Goal: Task Accomplishment & Management: Use online tool/utility

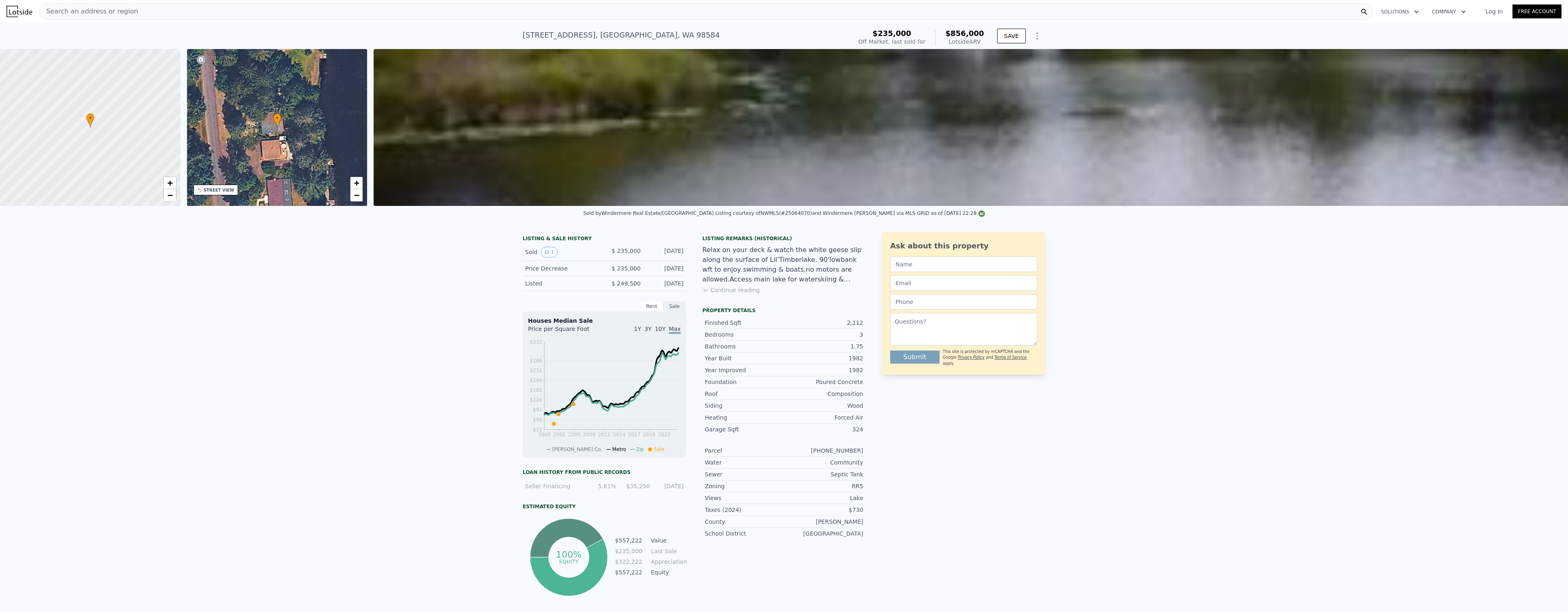
click at [128, 9] on span "Search an address or region" at bounding box center [89, 12] width 99 height 10
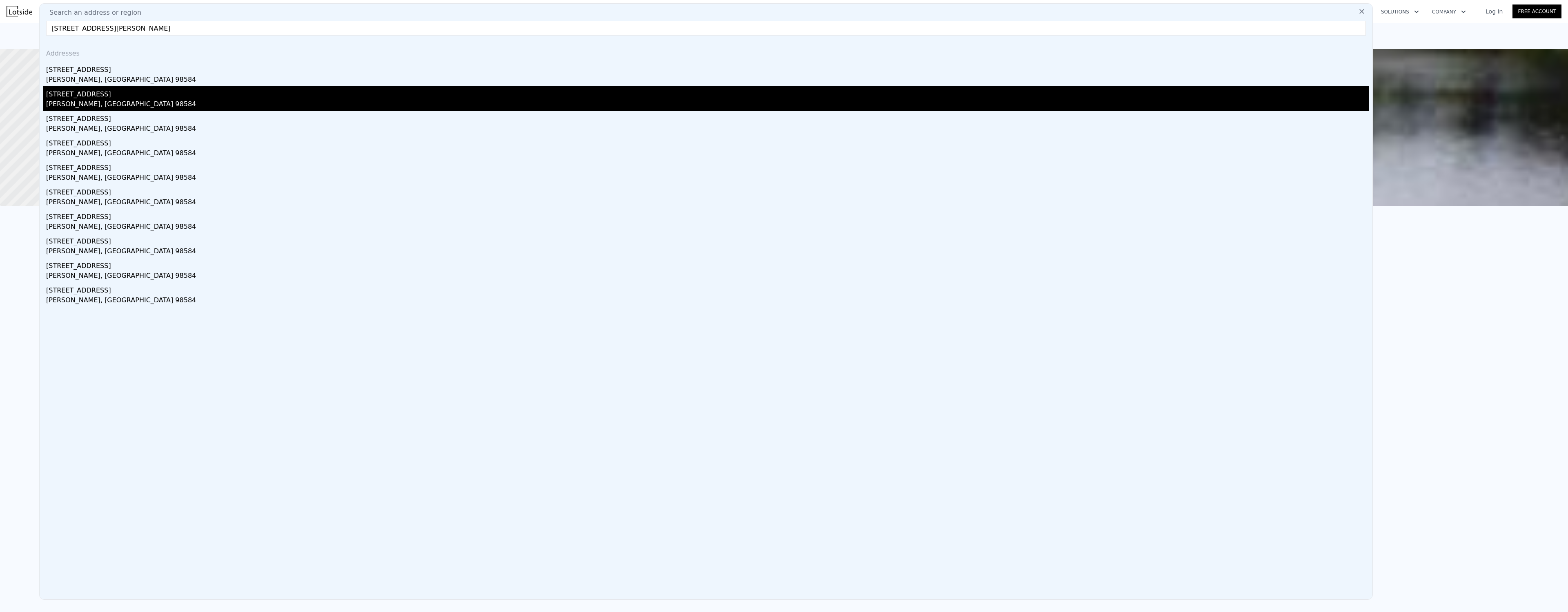
type input "[STREET_ADDRESS][PERSON_NAME]"
click at [79, 100] on div "[PERSON_NAME], [GEOGRAPHIC_DATA] 98584" at bounding box center [708, 105] width 1323 height 12
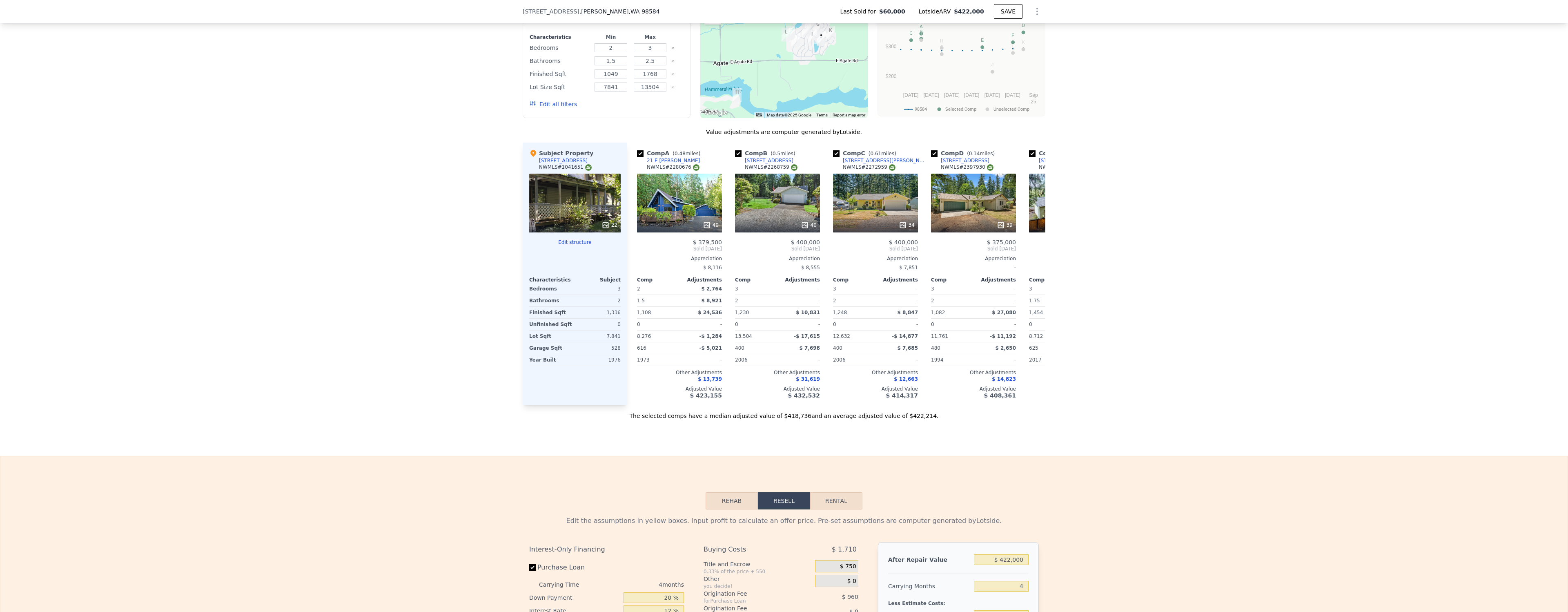
scroll to position [1075, 0]
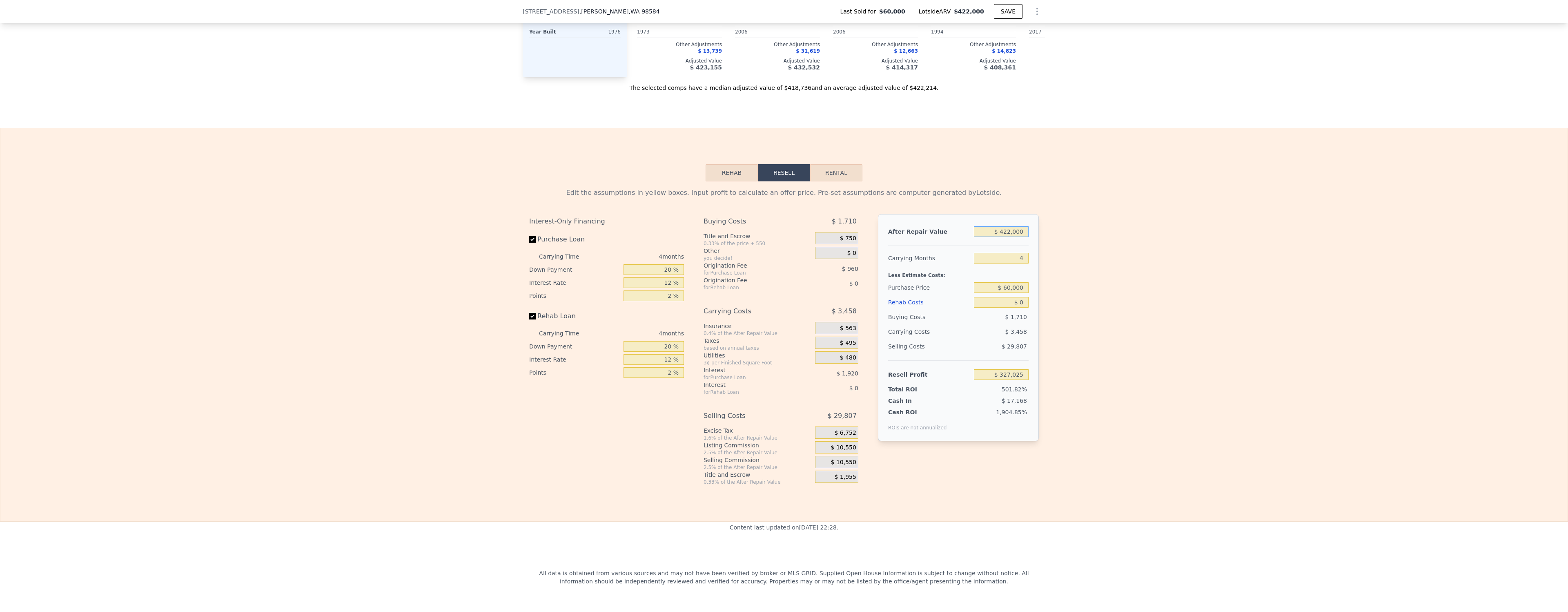
click at [1019, 230] on input "$ 422,000" at bounding box center [1001, 231] width 55 height 10
click at [1119, 258] on div "Edit the assumptions in yellow boxes. Input profit to calculate an offer price.…" at bounding box center [784, 333] width 1567 height 304
click at [1003, 286] on input "$ 60,000" at bounding box center [1001, 287] width 55 height 10
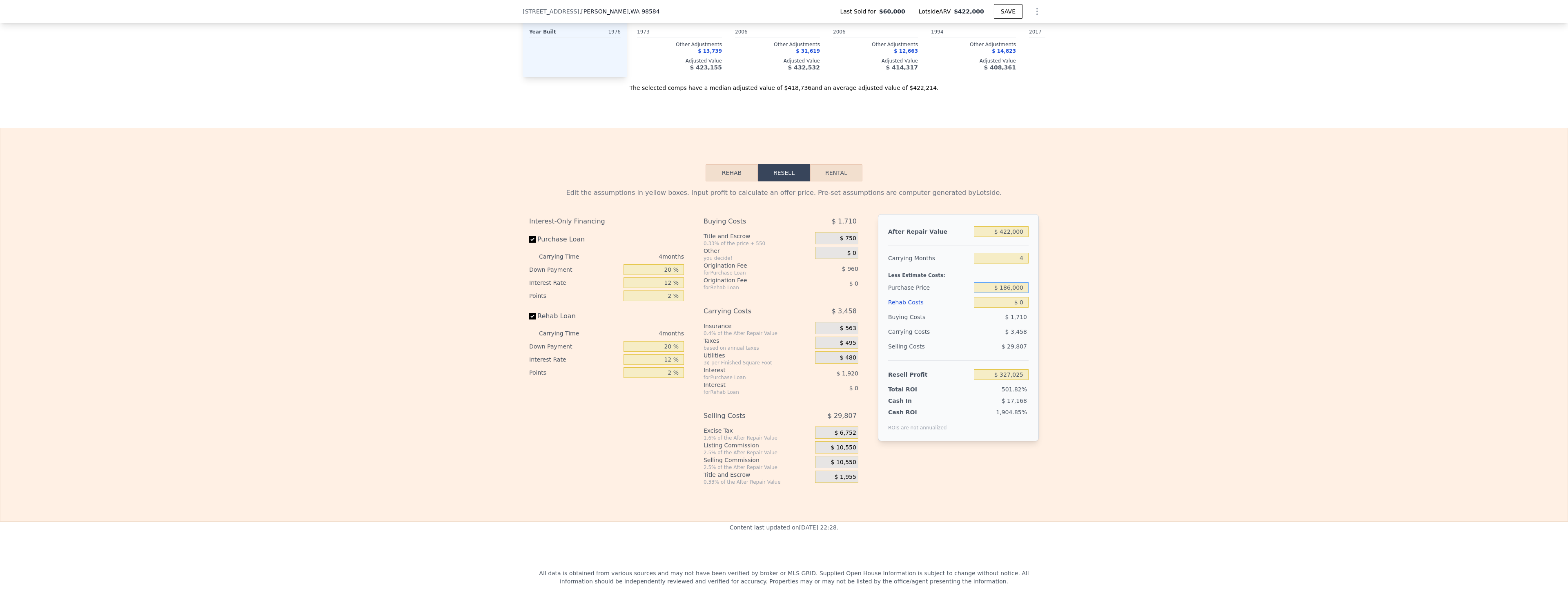
type input "$ 186,000"
click at [1259, 300] on div "Edit the assumptions in yellow boxes. Input profit to calculate an offer price.…" at bounding box center [784, 333] width 1567 height 304
type input "$ 194,558"
click at [737, 177] on button "Rehab" at bounding box center [732, 173] width 52 height 17
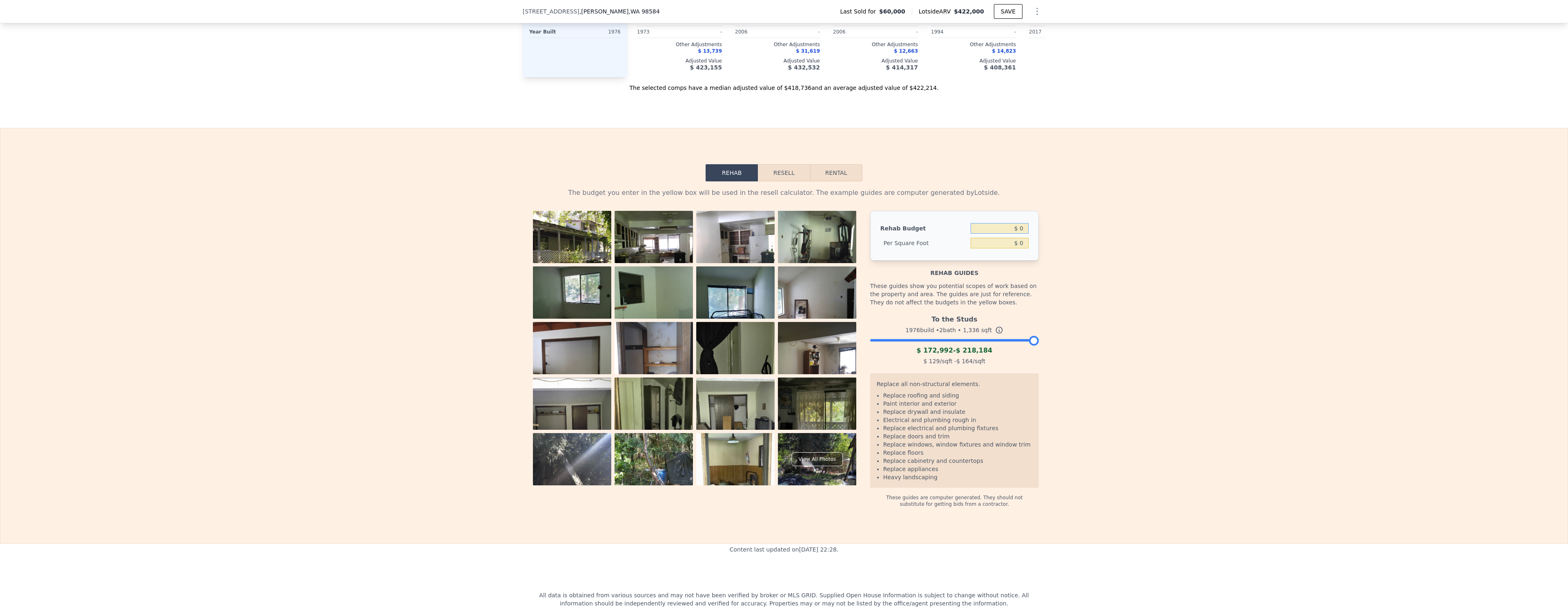
click at [1017, 227] on input "$ 0" at bounding box center [999, 228] width 58 height 10
type input "$ 150,000"
type input "$ 112.28"
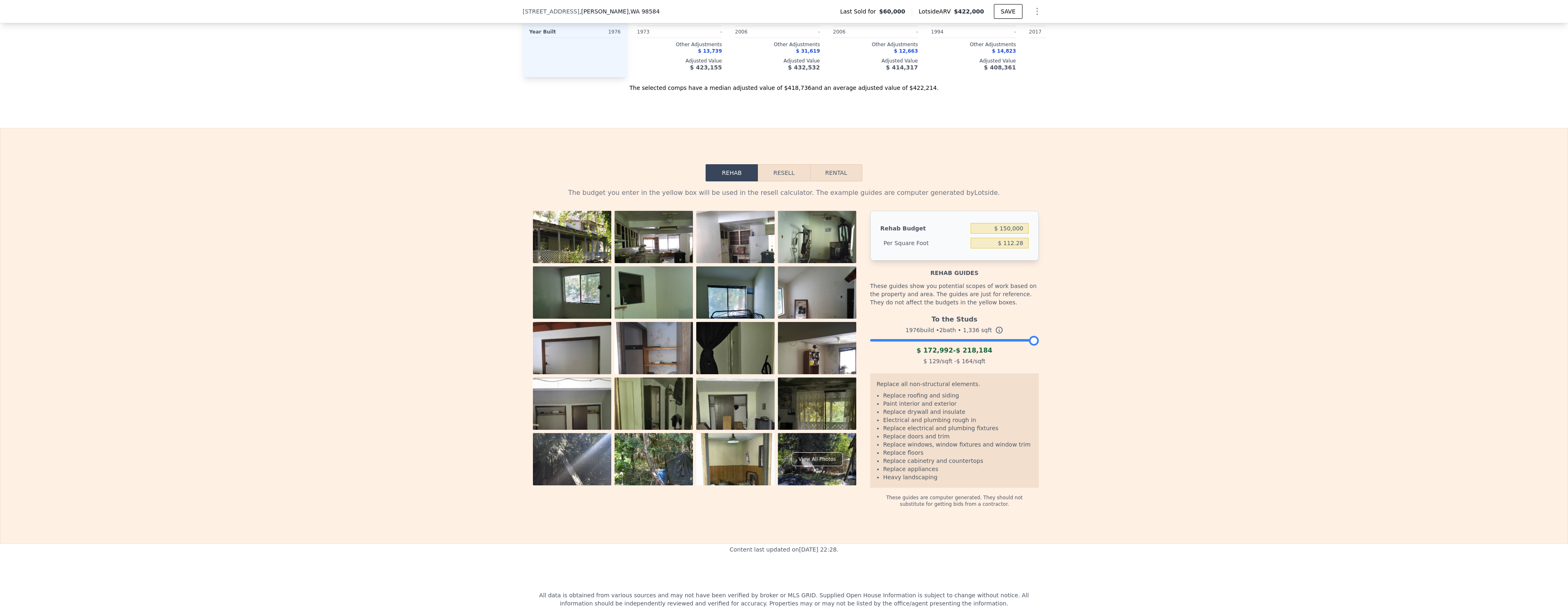
click at [1255, 283] on div "The budget you enter in the yellow box will be used in the resell calculator. T…" at bounding box center [784, 344] width 1567 height 326
click at [841, 169] on button "Rental" at bounding box center [836, 173] width 52 height 17
select select "30"
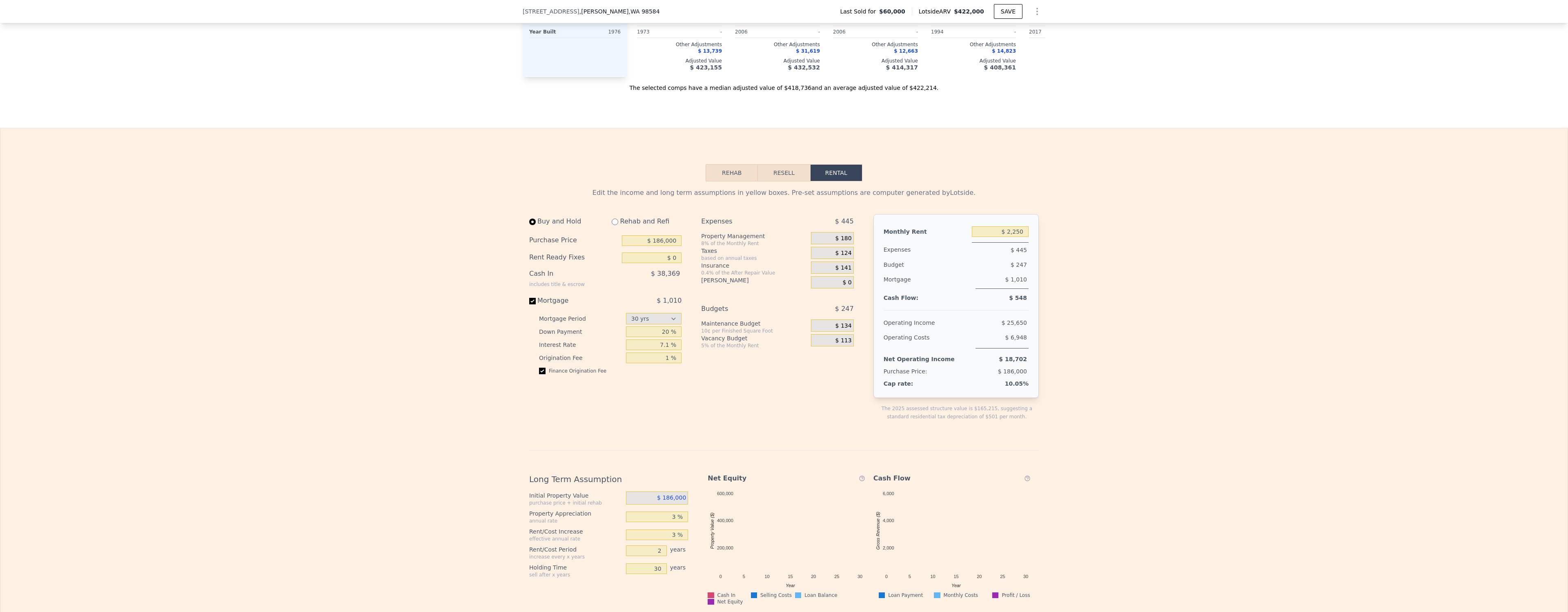
click at [794, 171] on button "Resell" at bounding box center [783, 173] width 52 height 17
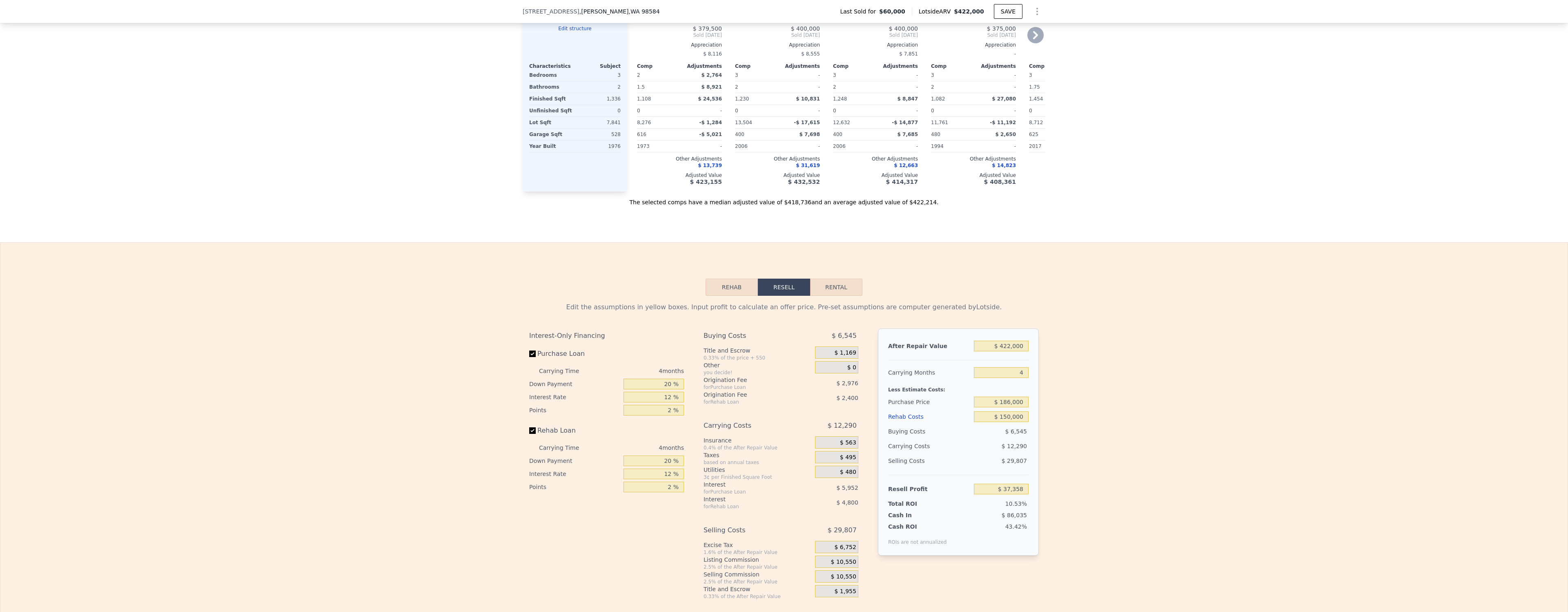
scroll to position [989, 0]
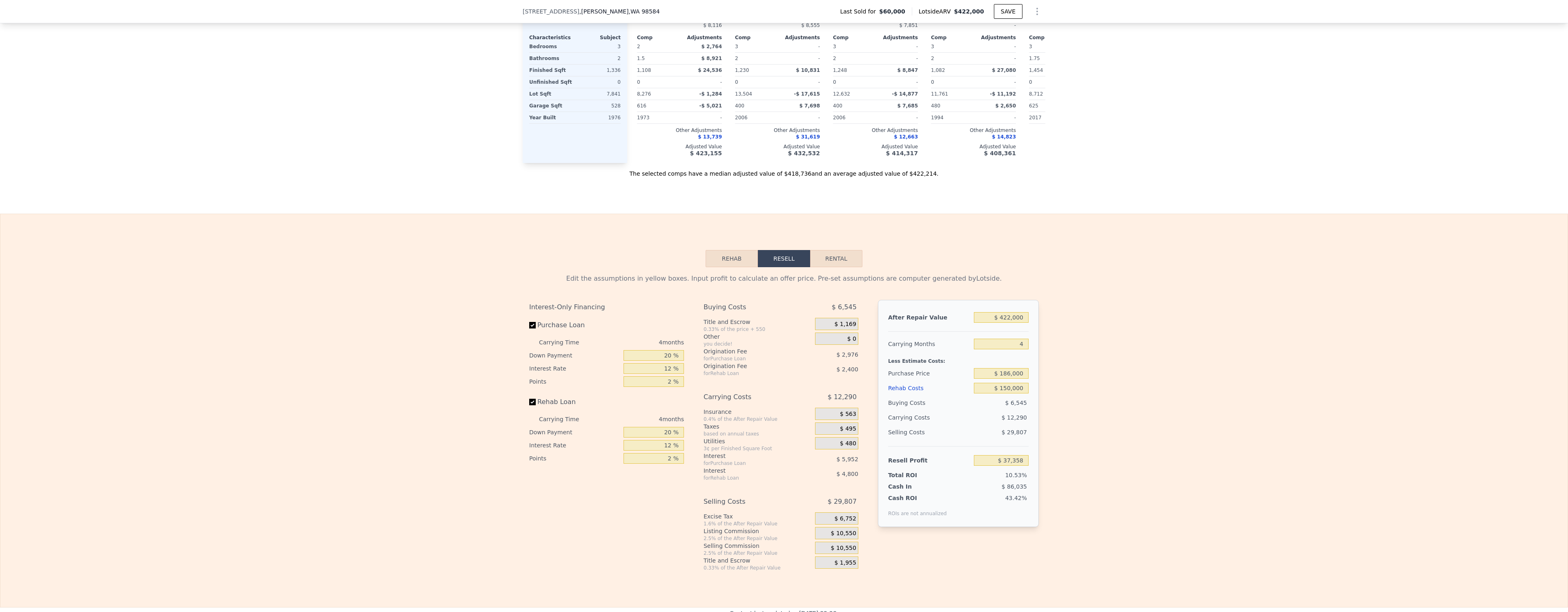
click at [670, 375] on div "2 %" at bounding box center [653, 381] width 60 height 13
click at [673, 368] on input "12 %" at bounding box center [653, 368] width 60 height 10
drag, startPoint x: 673, startPoint y: 368, endPoint x: 787, endPoint y: 352, distance: 115.1
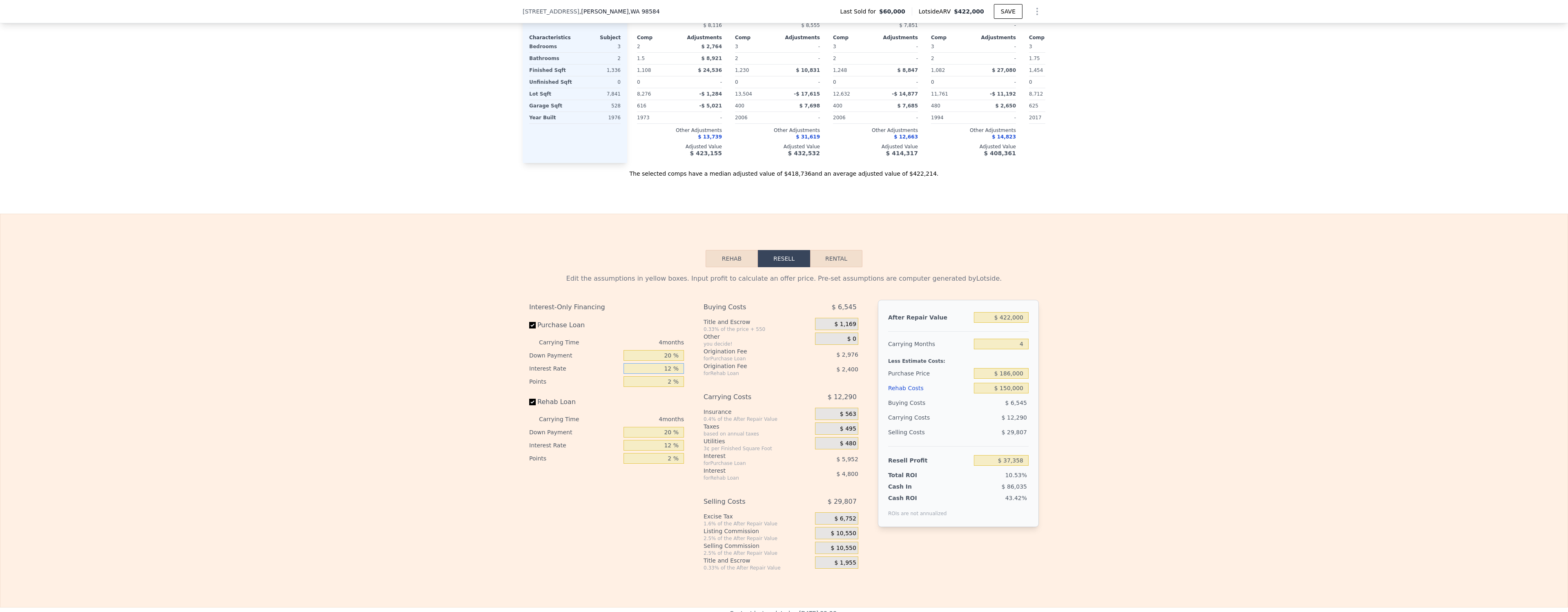
click at [673, 368] on input "12 %" at bounding box center [653, 368] width 60 height 10
type input "10 %"
type input "$ 38,350"
type input "10 %"
click at [1205, 349] on div "Edit the assumptions in yellow boxes. Input profit to calculate an offer price.…" at bounding box center [784, 419] width 1567 height 304
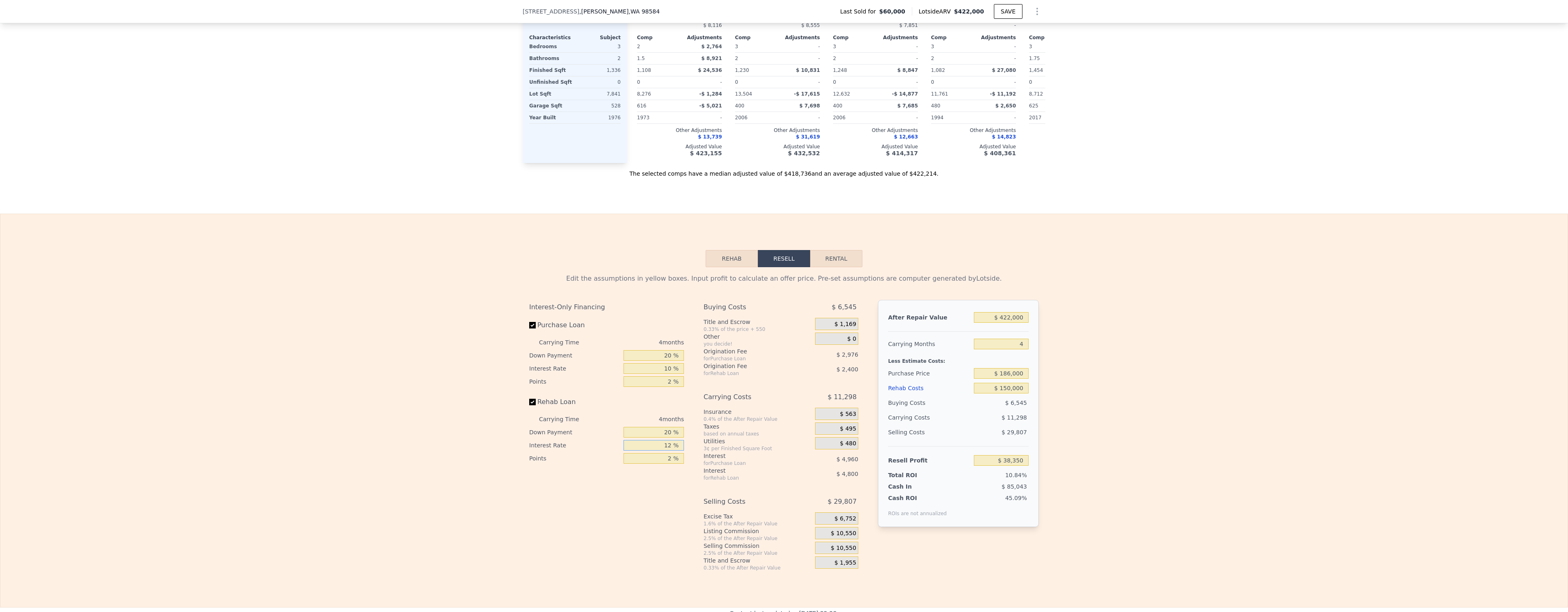
click at [669, 449] on input "12 %" at bounding box center [653, 445] width 60 height 10
drag, startPoint x: 669, startPoint y: 449, endPoint x: 673, endPoint y: 448, distance: 4.1
click at [669, 449] on input "12 %" at bounding box center [653, 445] width 60 height 10
type input "1 %"
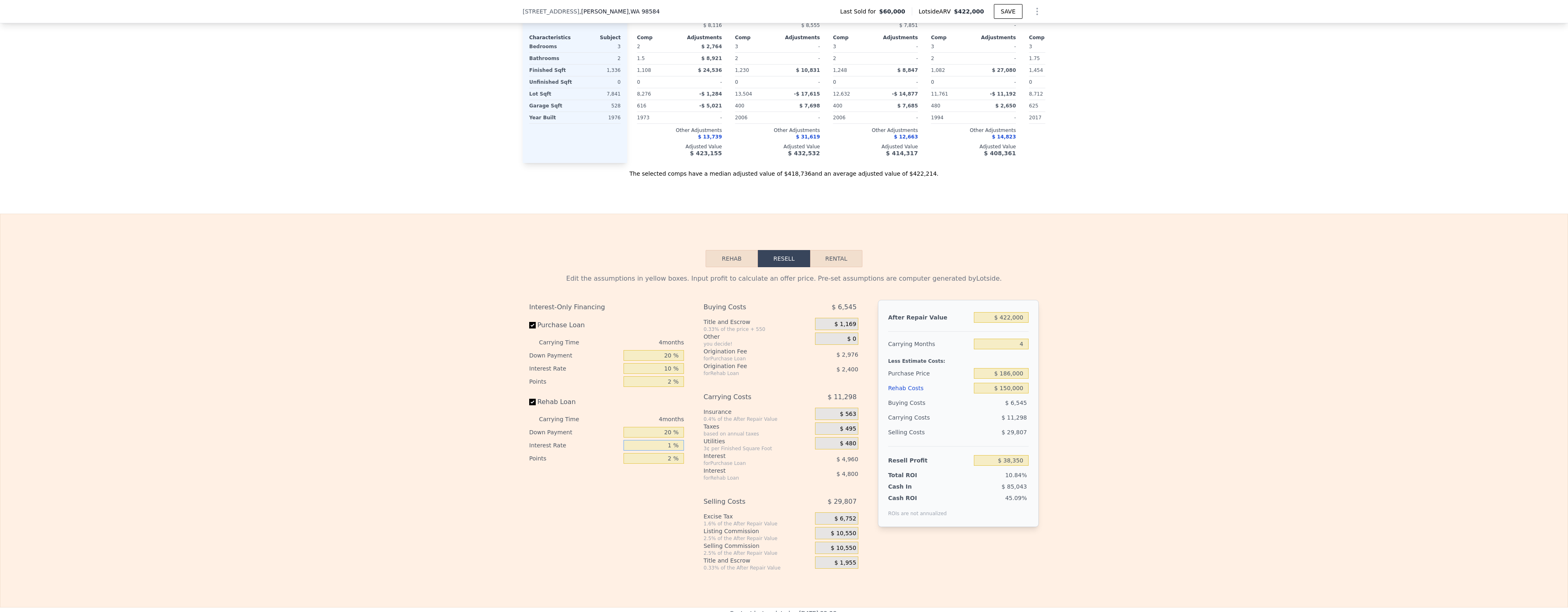
type input "$ 42,750"
type input "10 %"
type input "$ 39,150"
type input "10 %"
click at [1167, 414] on div "Edit the assumptions in yellow boxes. Input profit to calculate an offer price.…" at bounding box center [784, 419] width 1567 height 304
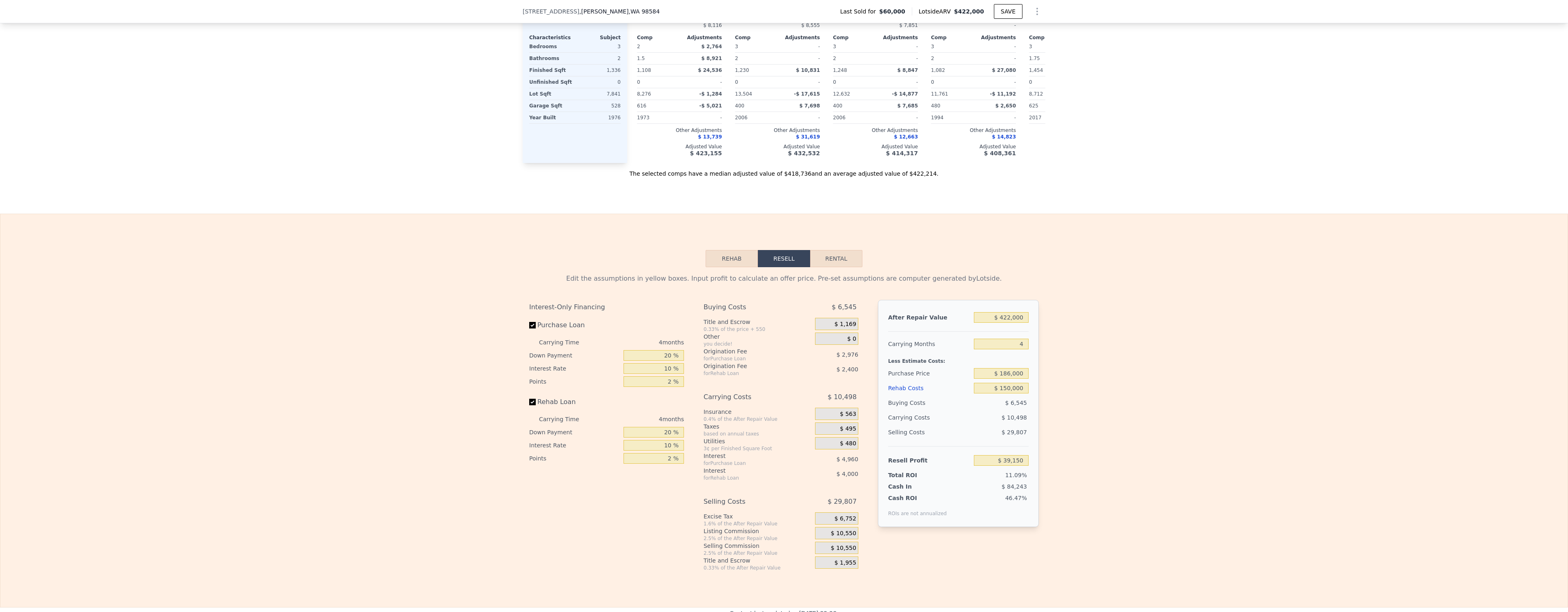
scroll to position [991, 0]
click at [1018, 369] on input "$ 186,000" at bounding box center [1001, 371] width 55 height 10
type input "$ 150,000"
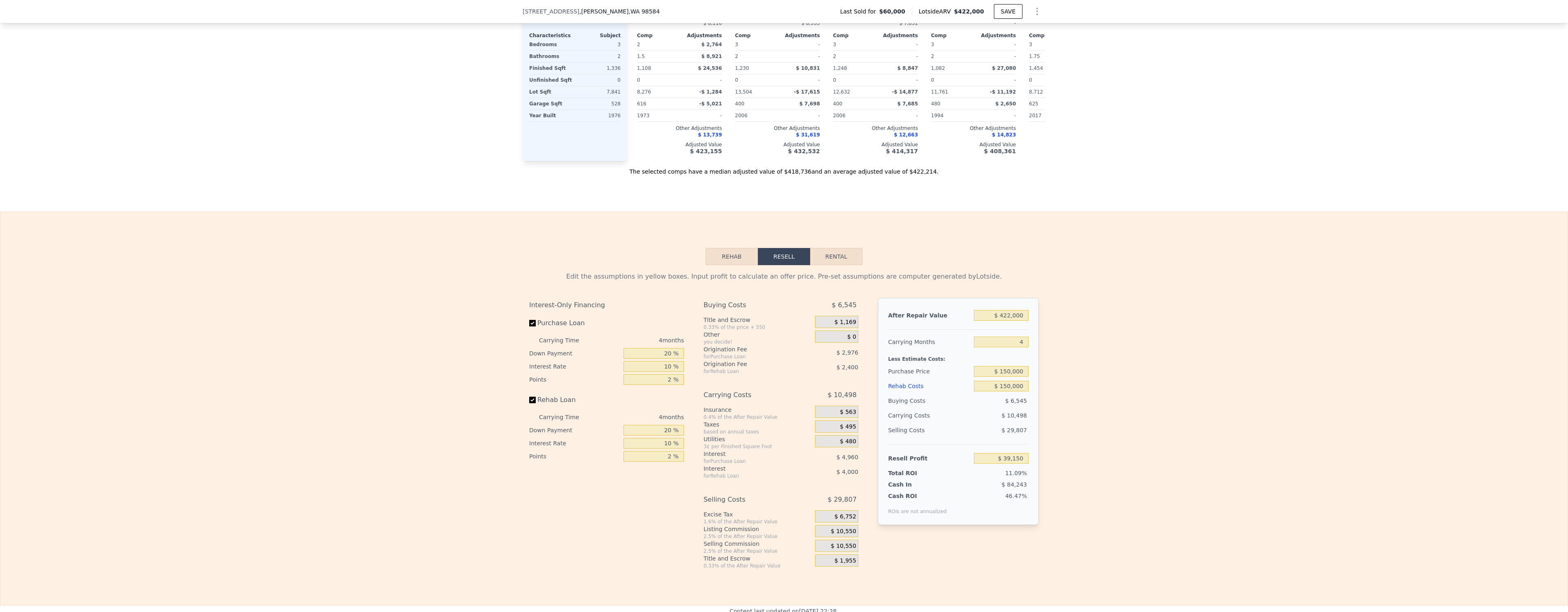
click at [1152, 364] on div "Edit the assumptions in yellow boxes. Input profit to calculate an offer price.…" at bounding box center [784, 417] width 1567 height 304
type input "$ 76,805"
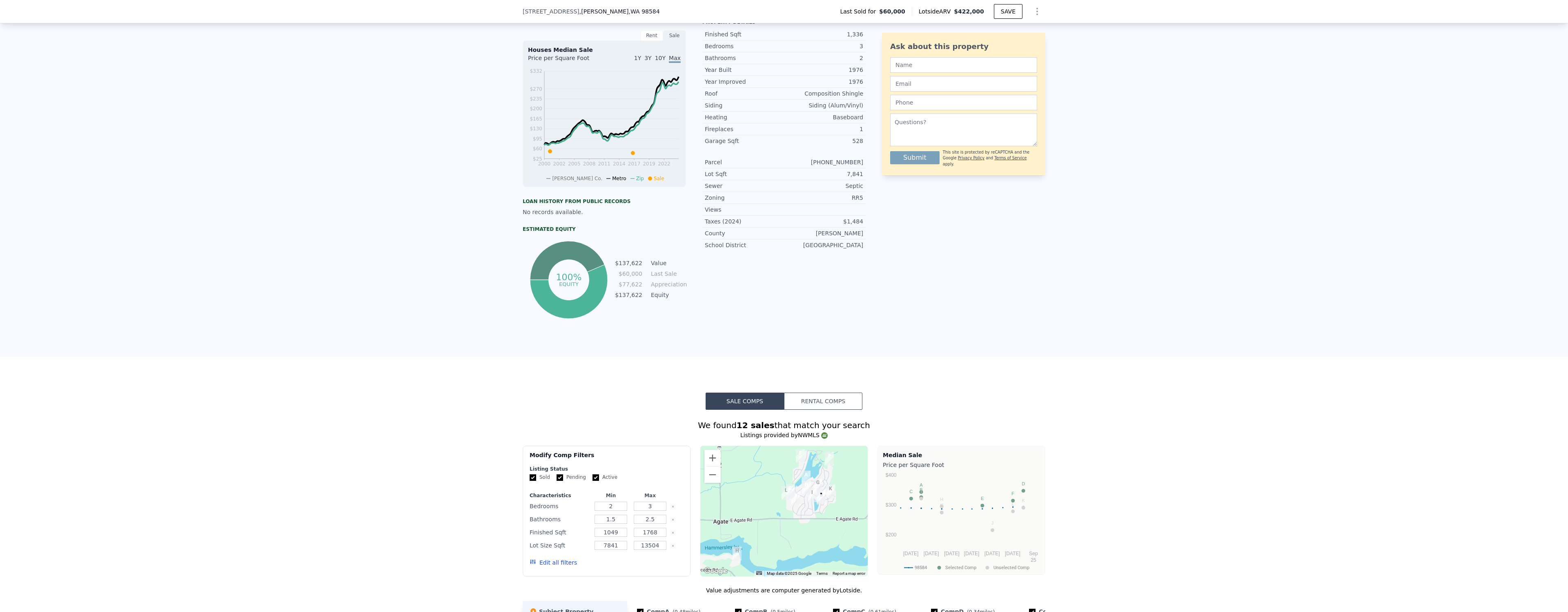
scroll to position [0, 0]
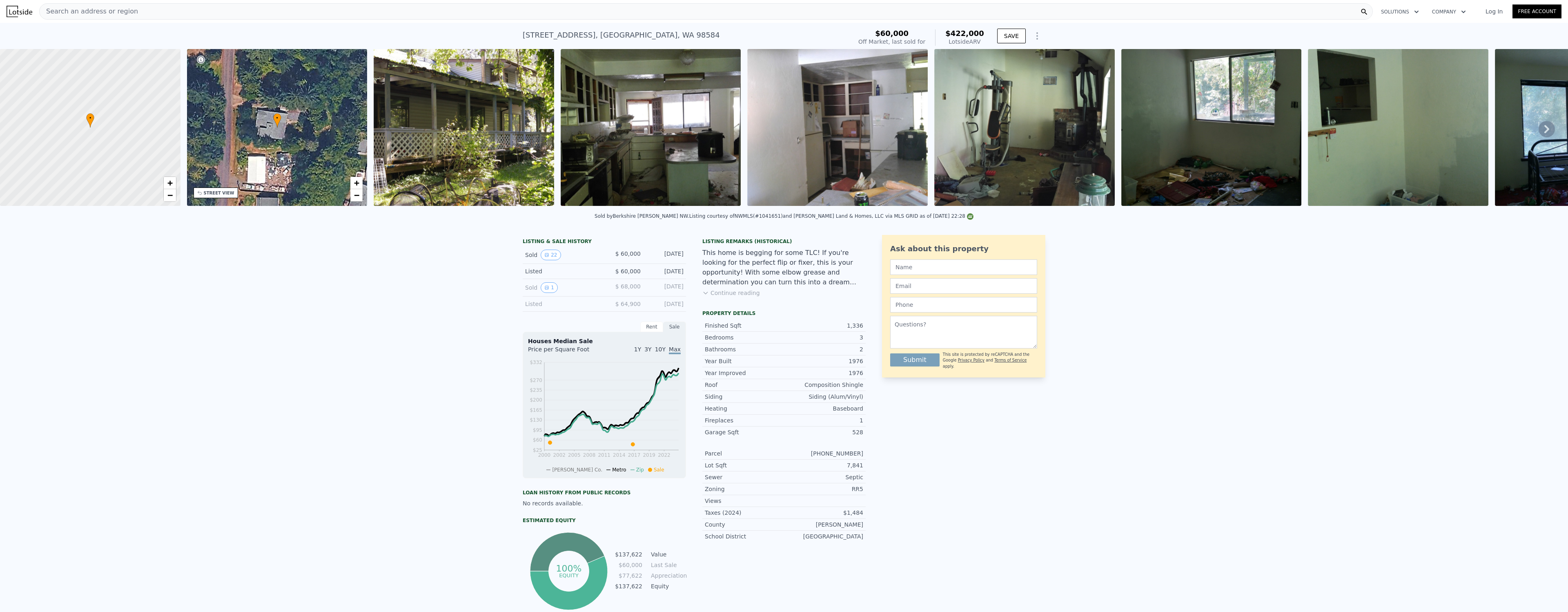
click at [724, 291] on button "Continue reading" at bounding box center [731, 292] width 58 height 8
click at [681, 32] on div "[STREET_ADDRESS]" at bounding box center [621, 35] width 197 height 12
copy div "98584"
type input "$ 0"
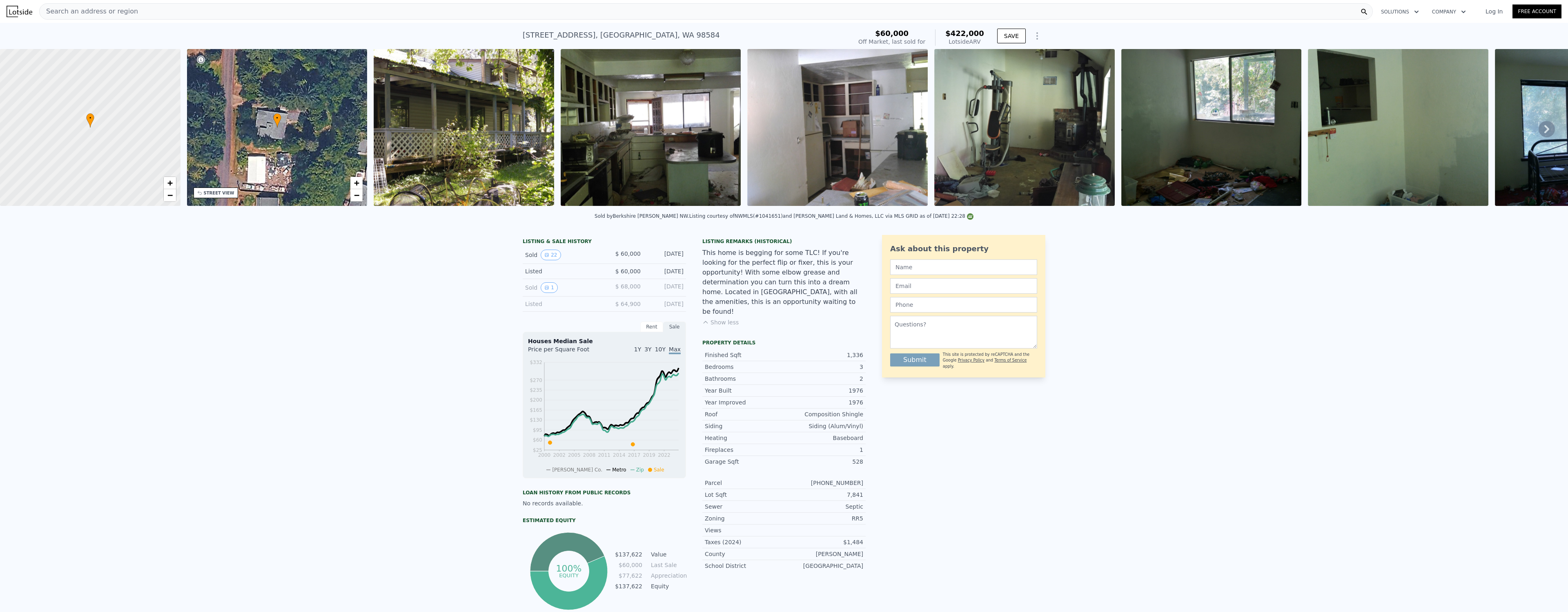
type input "$ 327,025"
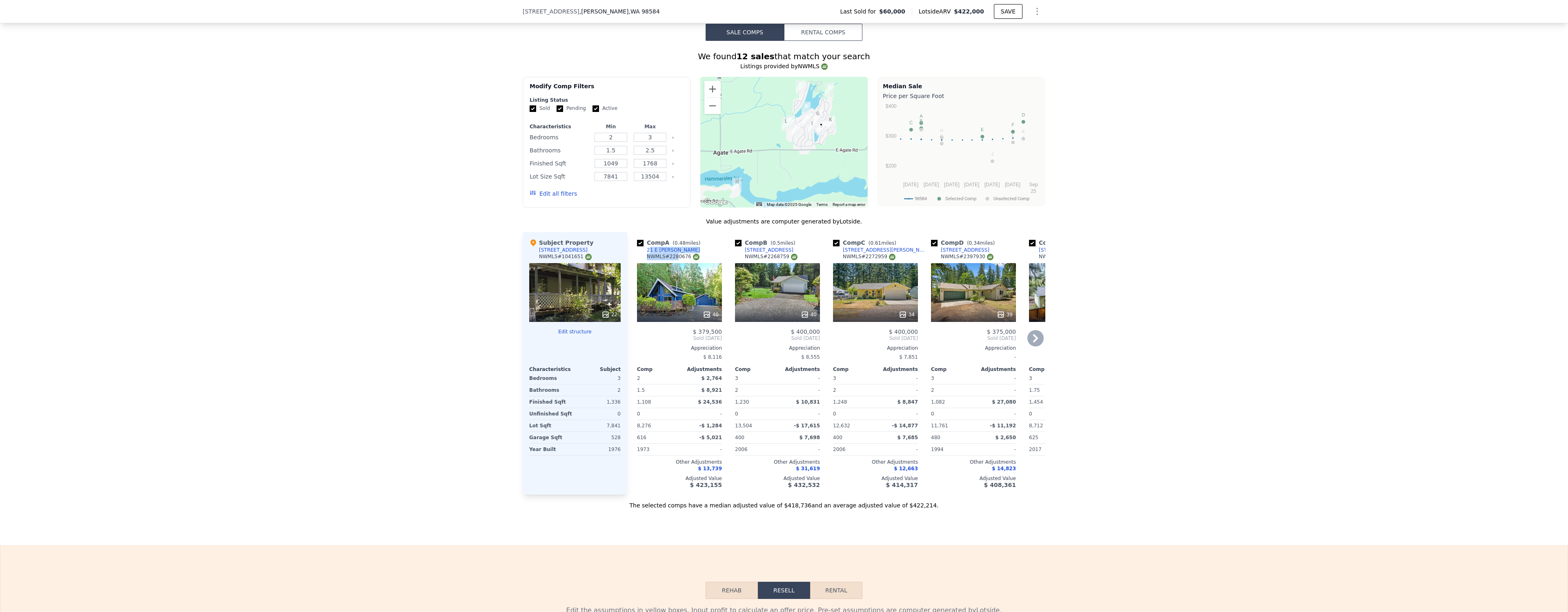
drag, startPoint x: 685, startPoint y: 251, endPoint x: 690, endPoint y: 253, distance: 5.4
click at [681, 253] on div "Comp A ( 0.48 miles) [STREET_ADDRESS][PERSON_NAME] # 2280676" at bounding box center [679, 251] width 85 height 24
drag, startPoint x: 333, startPoint y: 259, endPoint x: 662, endPoint y: 236, distance: 329.8
click at [334, 259] on div "We found 12 sales that match your search Listings provided by NWMLS Filters Map…" at bounding box center [784, 275] width 1568 height 468
drag, startPoint x: 687, startPoint y: 249, endPoint x: 654, endPoint y: 250, distance: 33.0
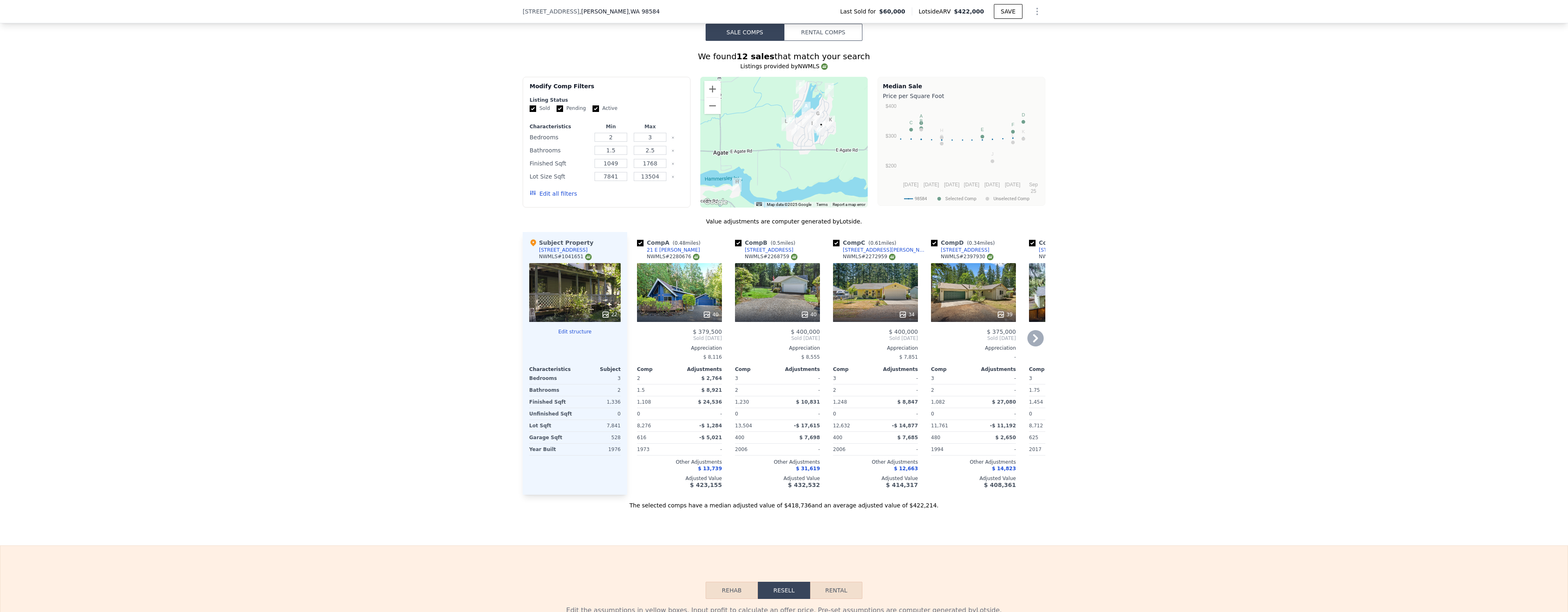
click at [654, 250] on div "Comp A ( 0.48 miles) [STREET_ADDRESS][PERSON_NAME] # 2280676" at bounding box center [679, 251] width 85 height 24
click at [662, 250] on div "21 E [PERSON_NAME]" at bounding box center [673, 250] width 53 height 7
drag, startPoint x: 770, startPoint y: 250, endPoint x: 773, endPoint y: 253, distance: 4.2
click at [770, 250] on div "[STREET_ADDRESS]" at bounding box center [769, 250] width 49 height 7
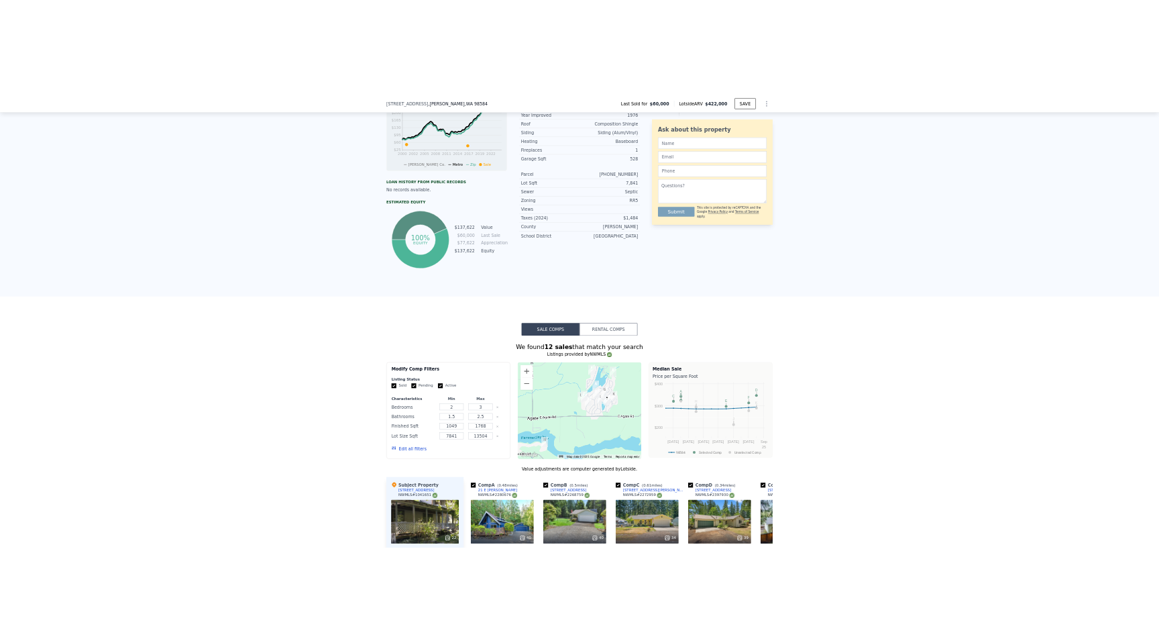
scroll to position [0, 0]
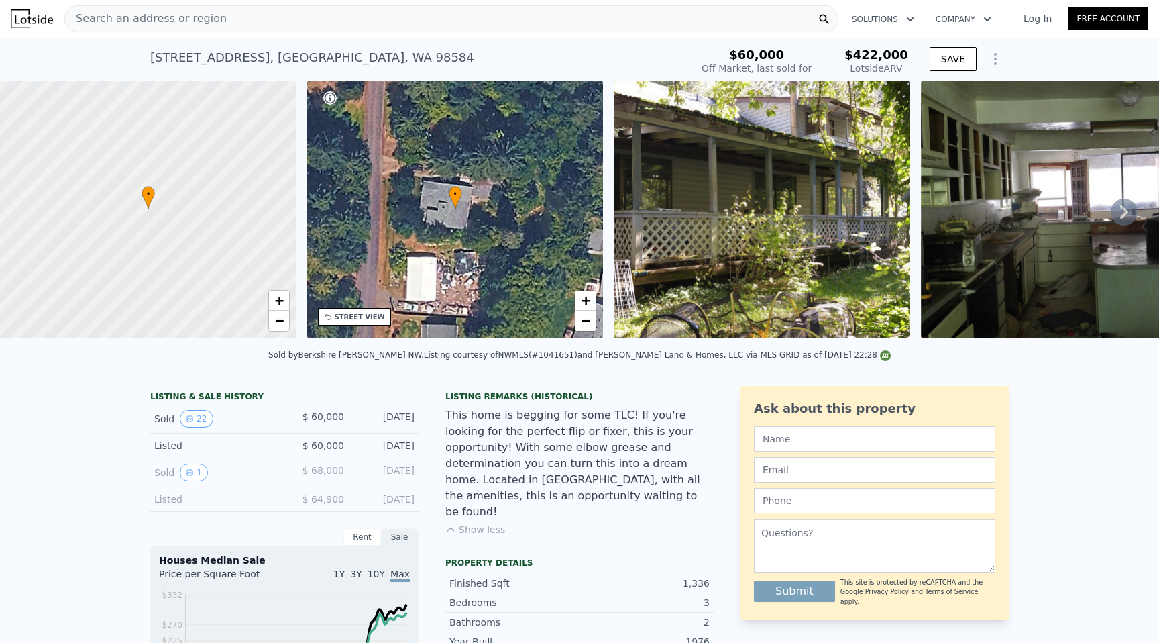
click at [199, 19] on span "Search an address or region" at bounding box center [146, 19] width 162 height 16
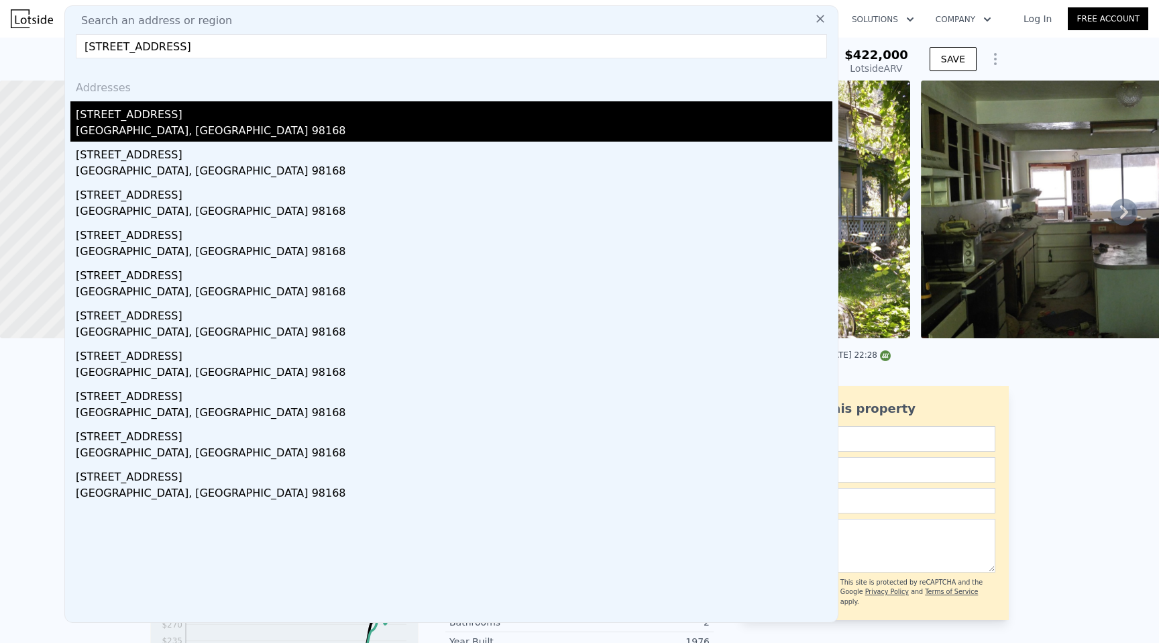
type input "[STREET_ADDRESS]"
click at [132, 120] on div "[STREET_ADDRESS]" at bounding box center [454, 111] width 757 height 21
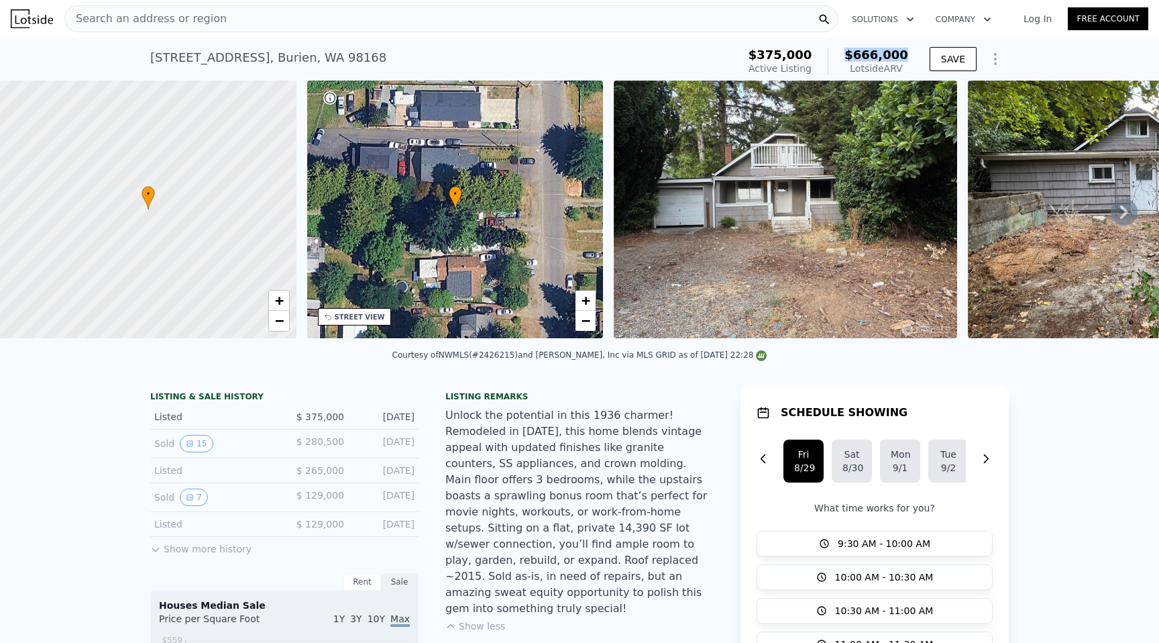
drag, startPoint x: 851, startPoint y: 60, endPoint x: 912, endPoint y: 56, distance: 61.2
click at [912, 56] on div "$375,000 Active Listing $666,000 Lotside ARV" at bounding box center [828, 62] width 170 height 38
type input "2"
type input "3"
type input "1.5"
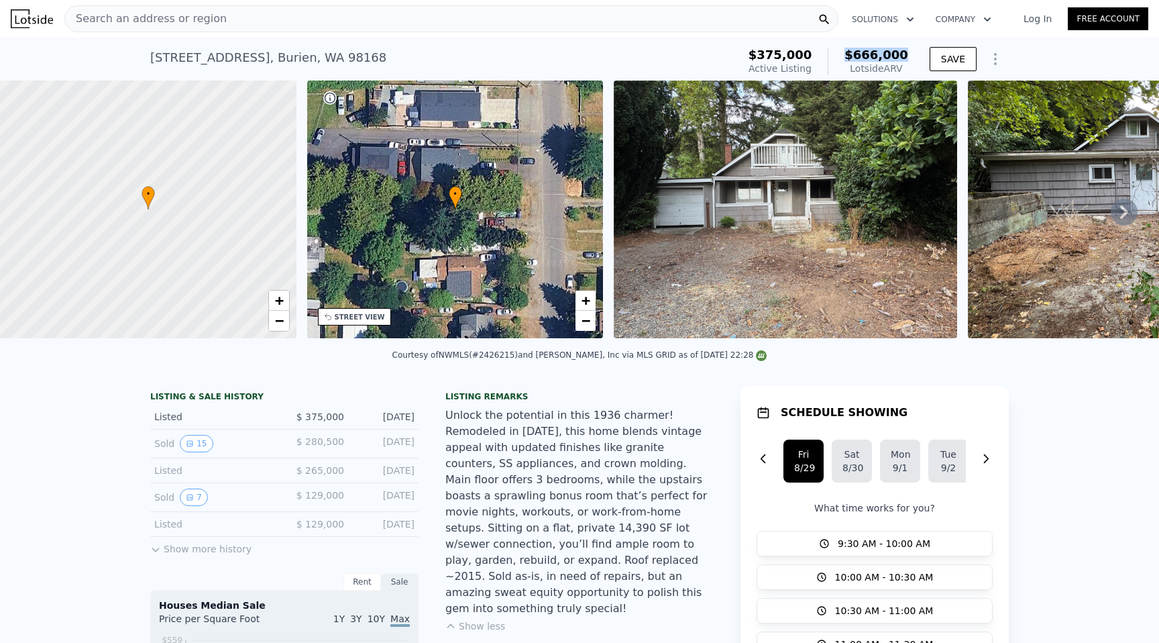
type input "2.5"
type input "1049"
type input "1768"
type input "7841"
type input "13504"
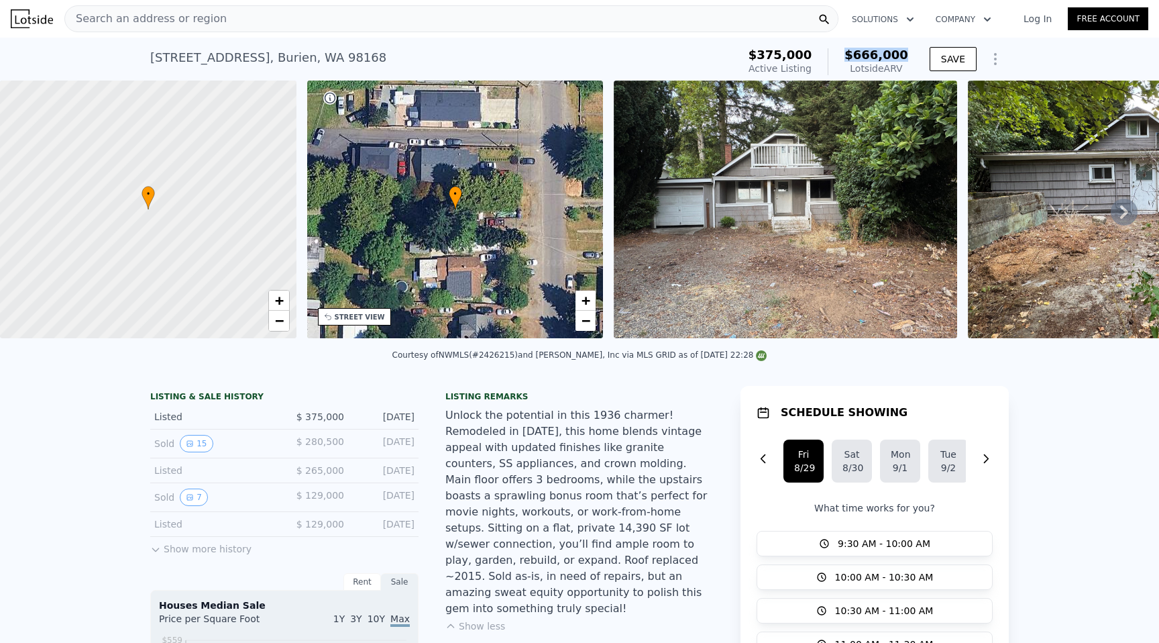
type input "$ 422,000"
type input "4"
type input "$ 327,025"
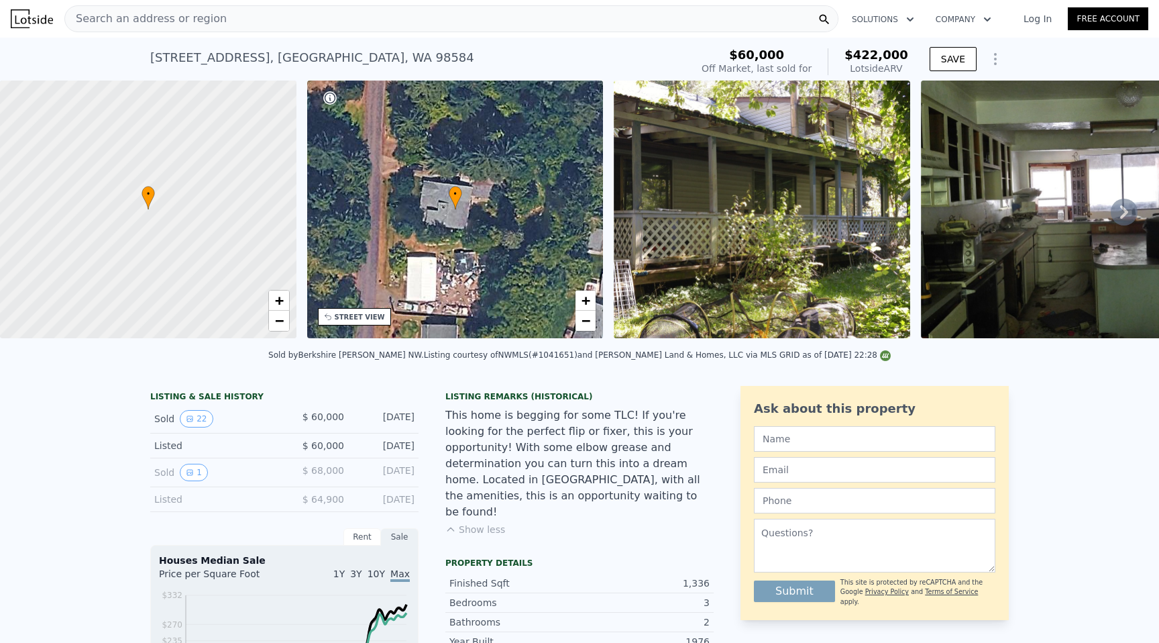
click at [50, 12] on img at bounding box center [32, 18] width 42 height 19
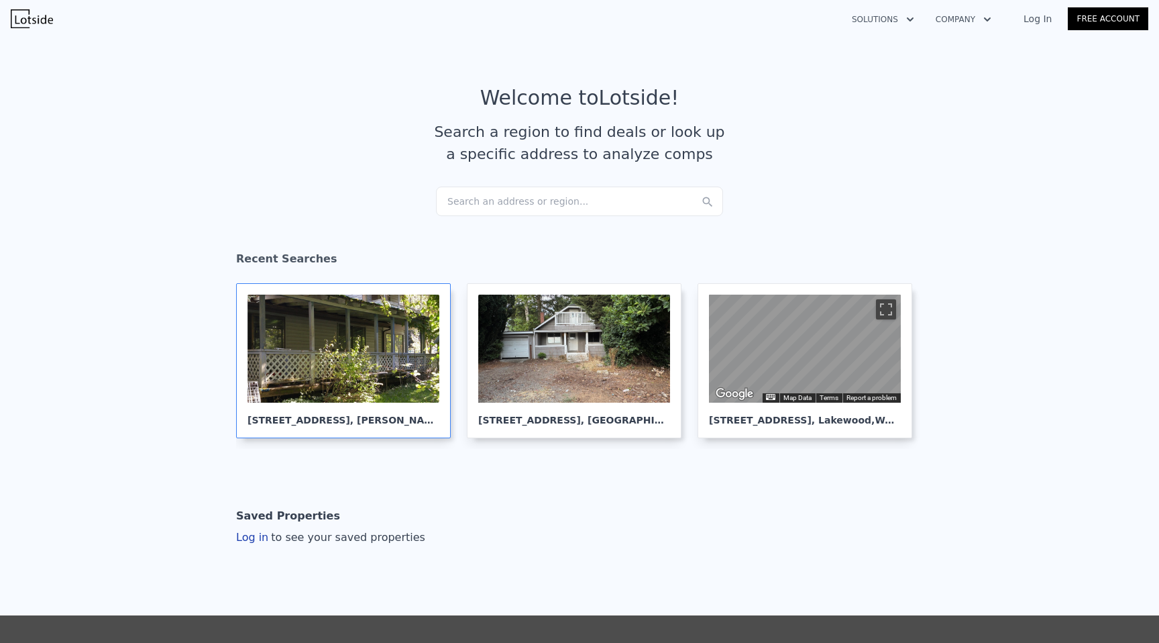
click at [364, 363] on div at bounding box center [344, 348] width 192 height 108
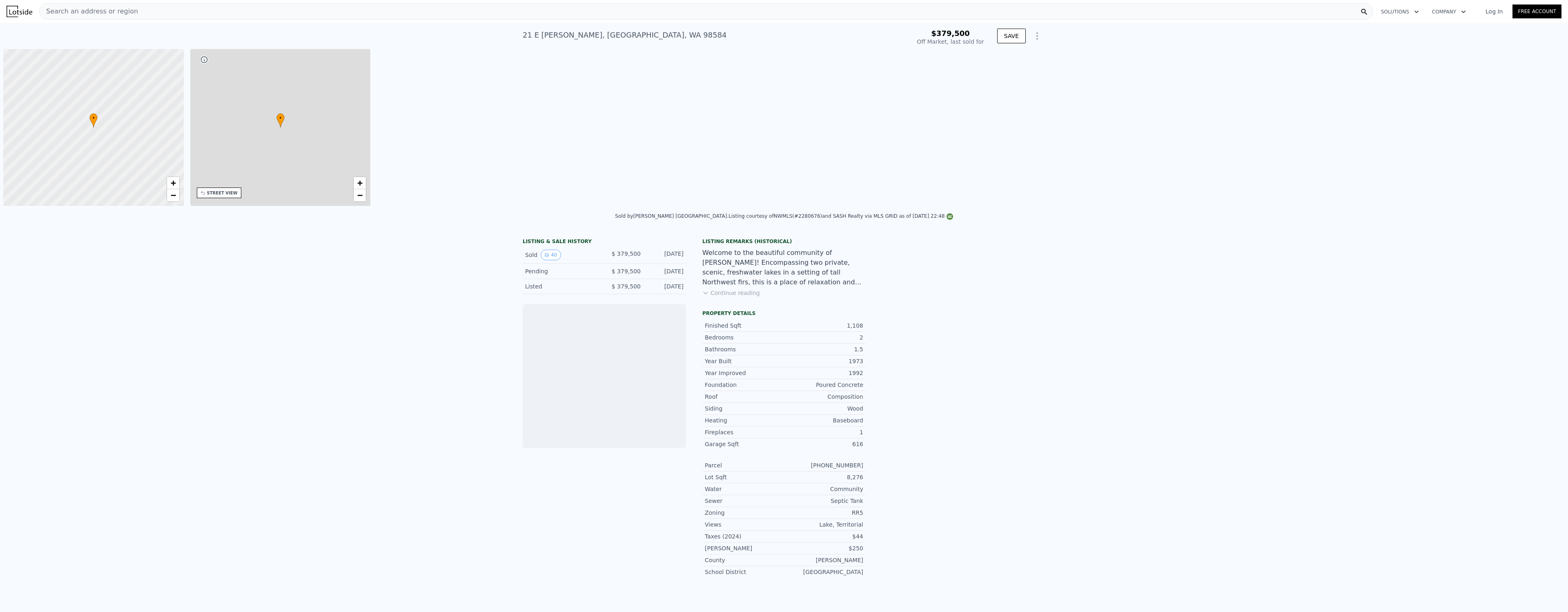
scroll to position [0, 3]
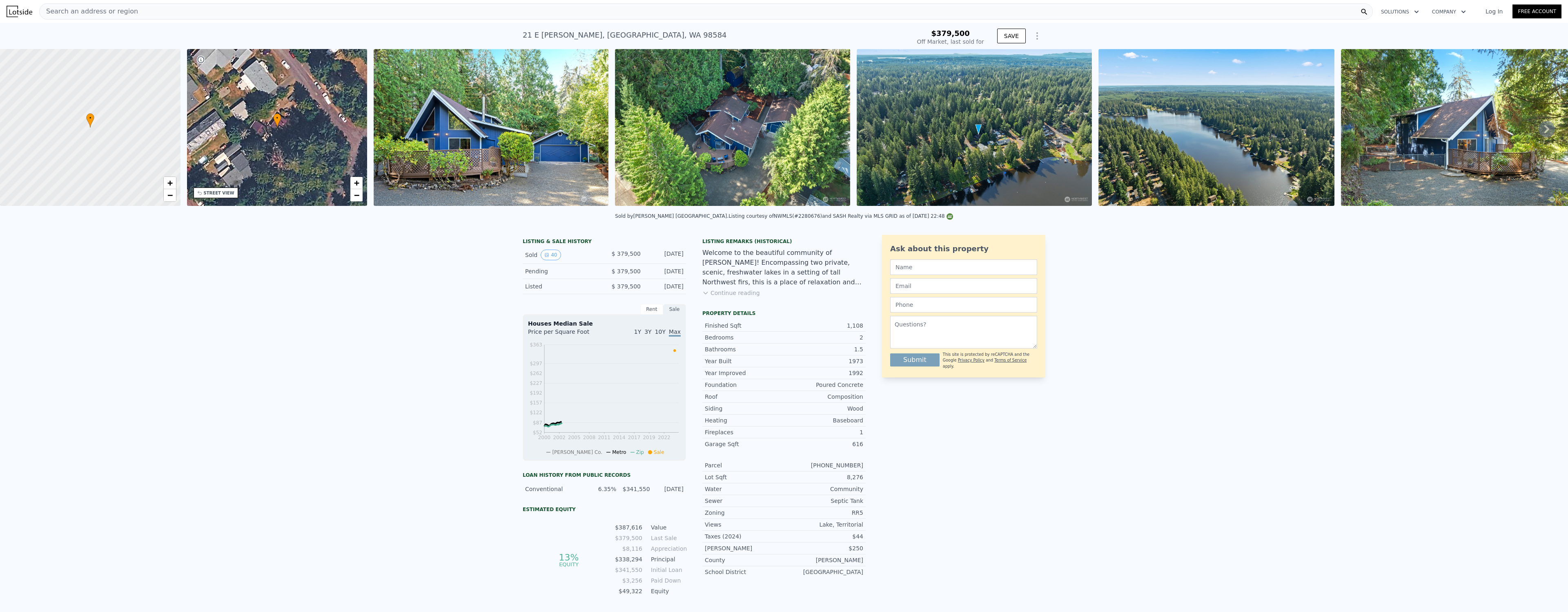
click at [583, 33] on div "21 E Sinclair Pl , Mason County , WA 98584" at bounding box center [625, 35] width 204 height 12
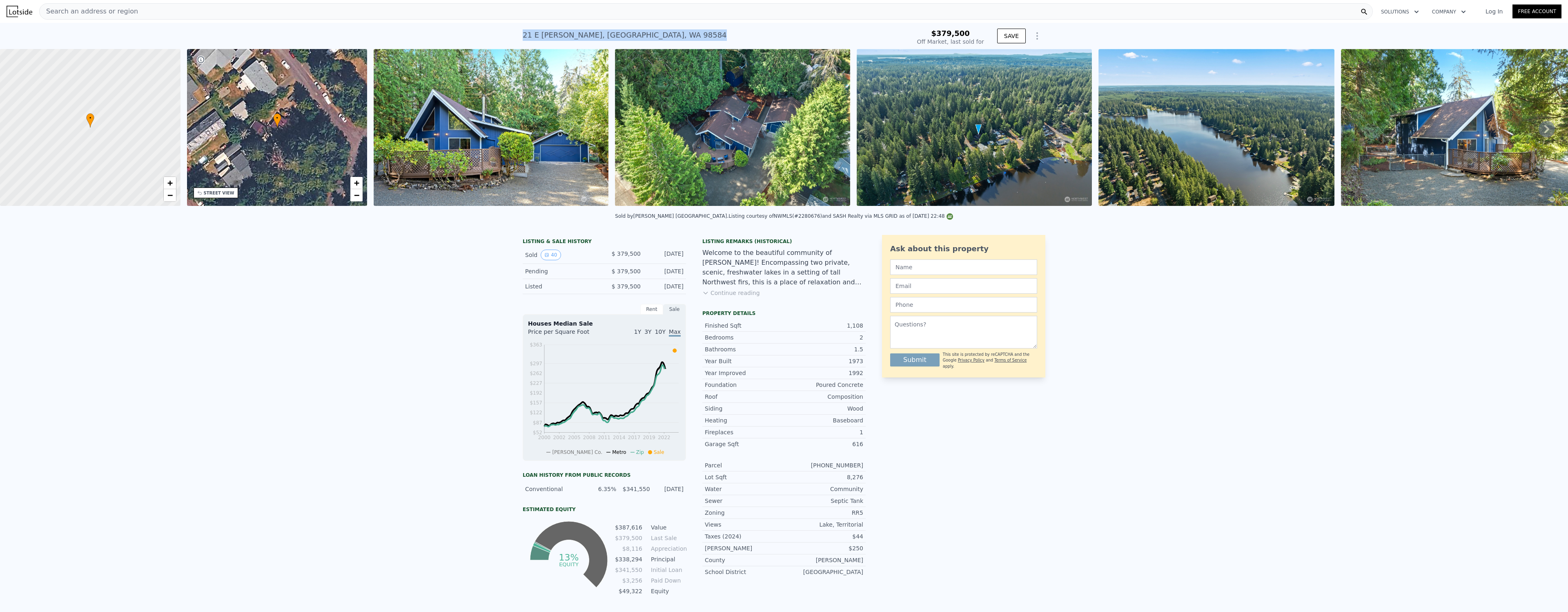
copy div "21 E Sinclair Pl , Mason County , WA 98584 Sold Oct 2024 for $379,500"
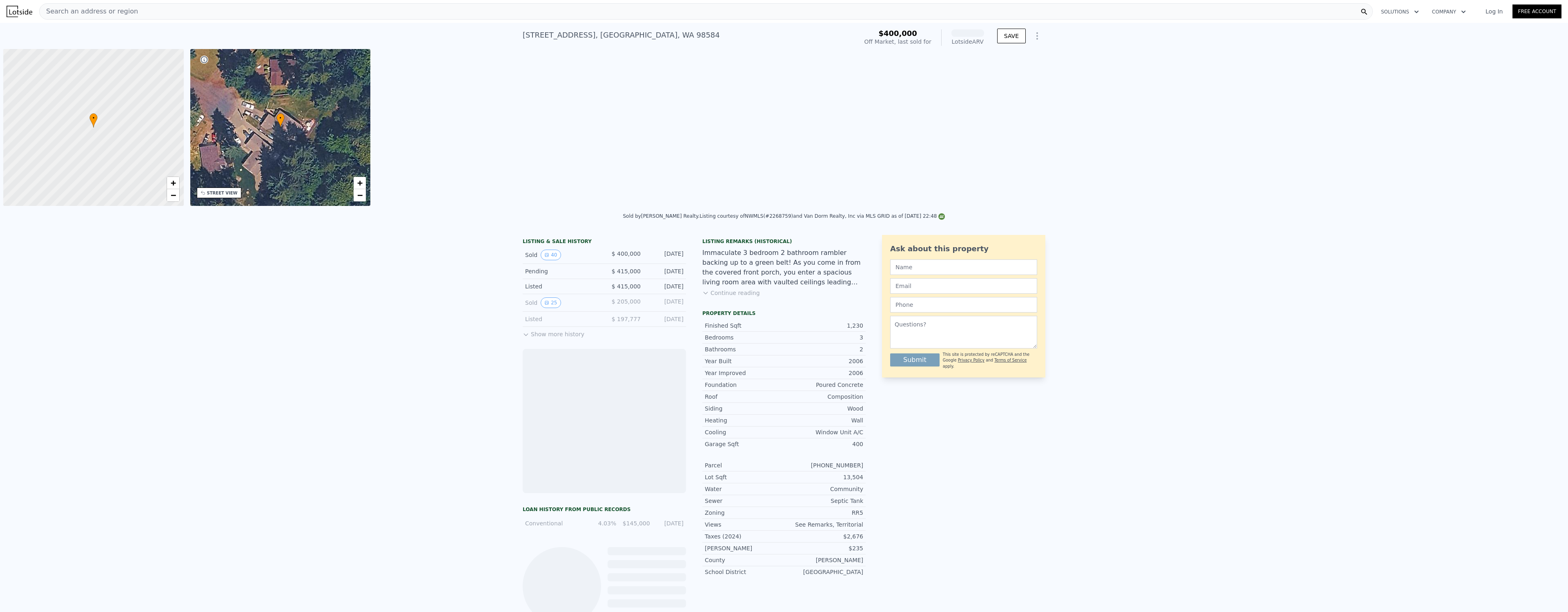
scroll to position [0, 3]
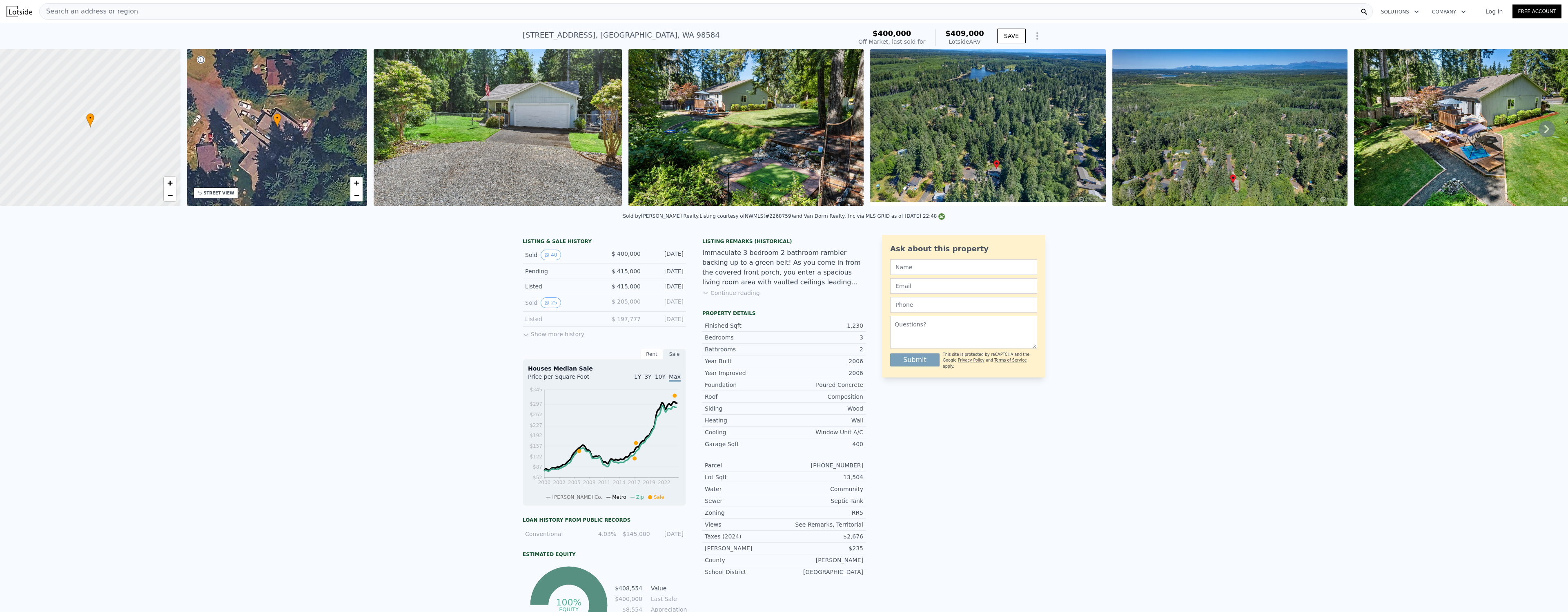
click at [587, 38] on div "31 E Squaxin Pl , Mason County , WA 98584" at bounding box center [621, 35] width 197 height 12
copy div "31 E Squaxin Pl , Mason County , WA 98584 Sold Oct 2024 for $400k (~ARV $409k )"
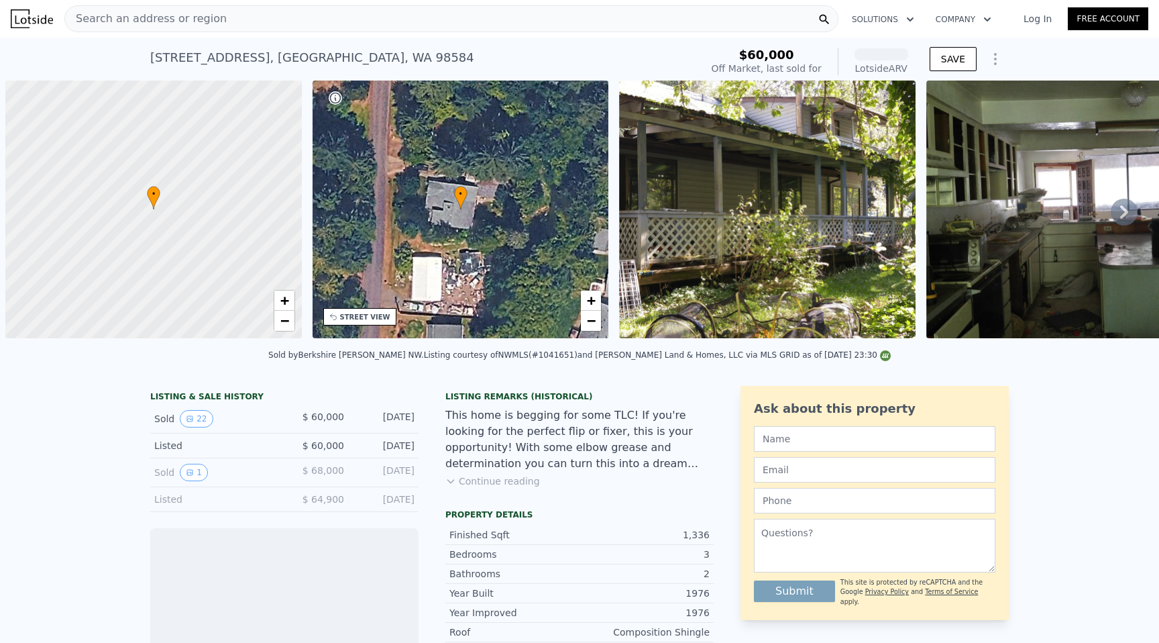
scroll to position [0, 5]
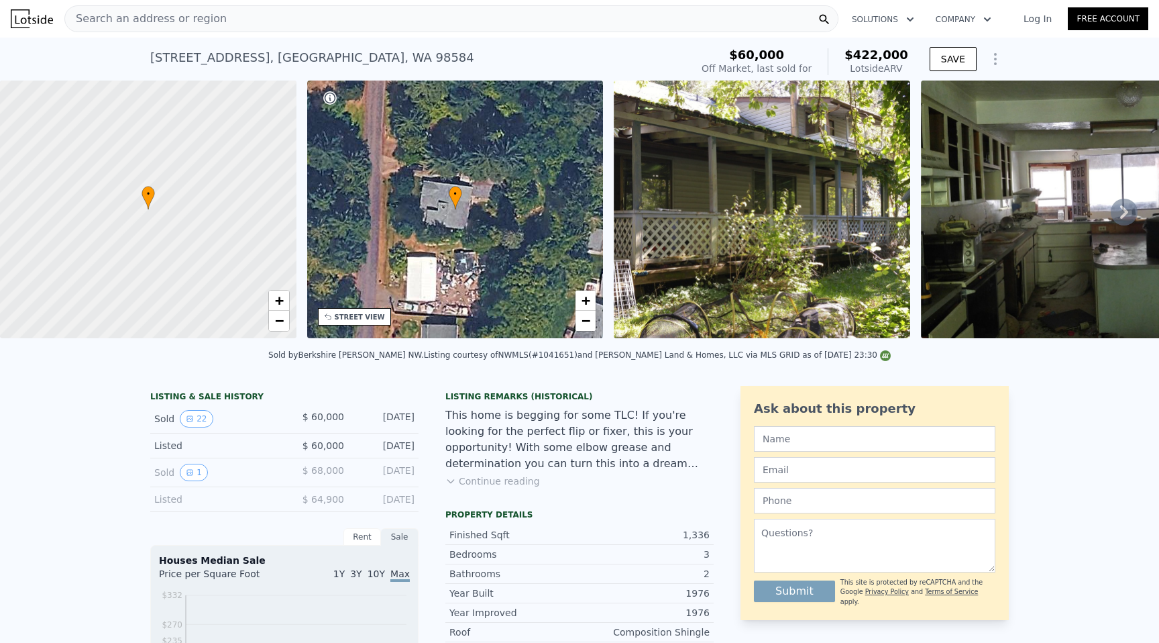
click at [710, 247] on img at bounding box center [762, 209] width 297 height 258
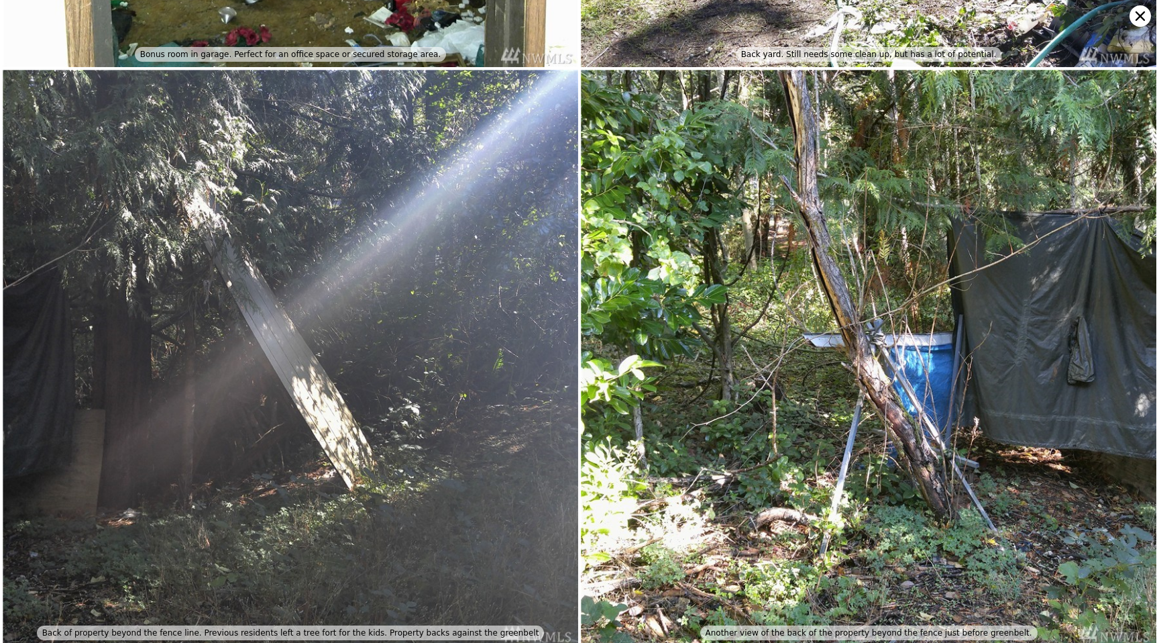
scroll to position [5716, 0]
